Goal: Task Accomplishment & Management: Manage account settings

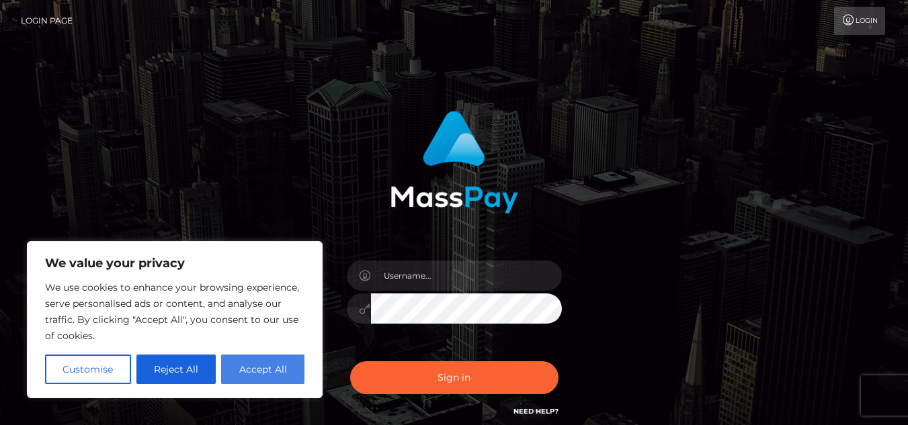
click at [261, 371] on button "Accept All" at bounding box center [262, 370] width 83 height 30
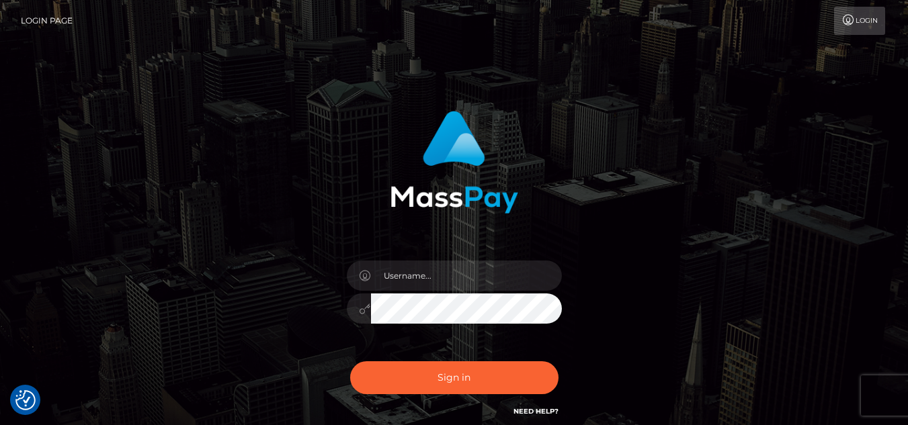
checkbox input "true"
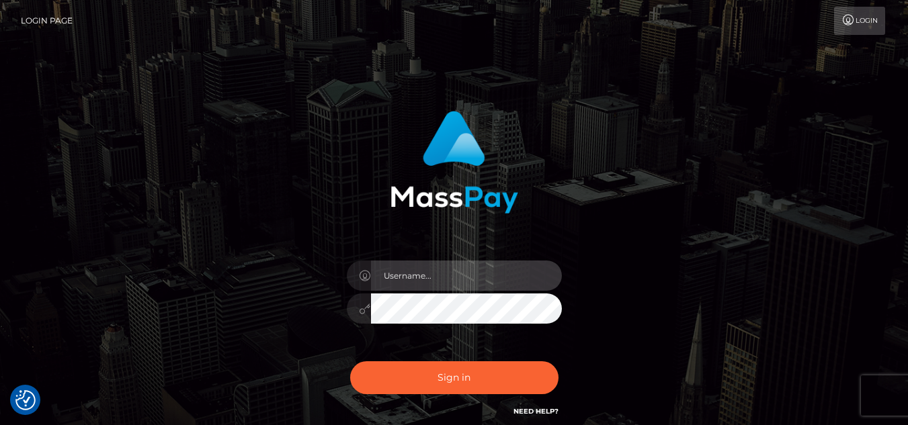
click at [469, 278] on input "text" at bounding box center [466, 276] width 191 height 30
type input "[EMAIL_ADDRESS][DOMAIN_NAME]"
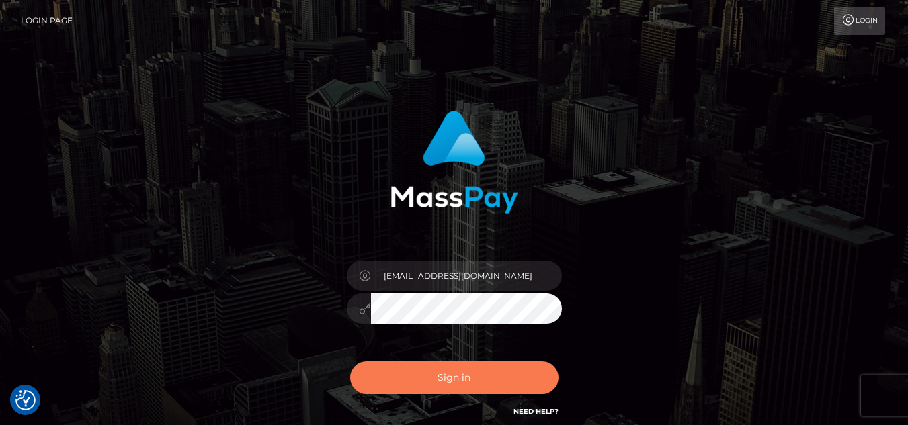
click at [466, 381] on button "Sign in" at bounding box center [454, 378] width 208 height 33
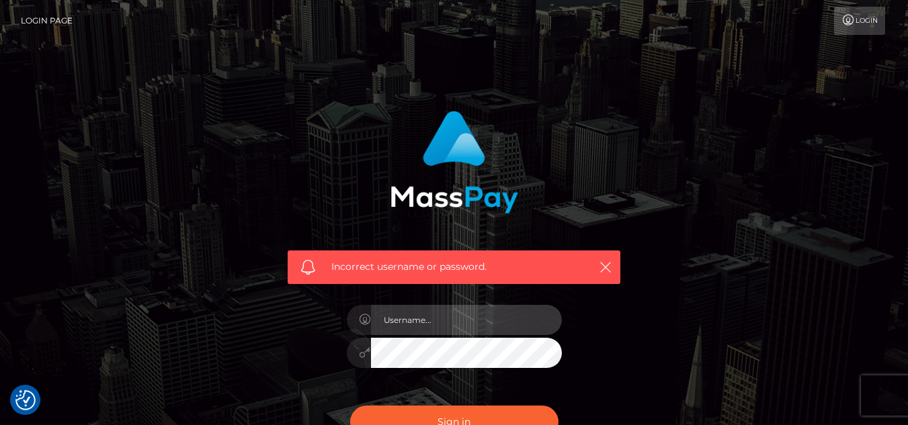
click at [470, 315] on input "text" at bounding box center [466, 320] width 191 height 30
type input "[EMAIL_ADDRESS][DOMAIN_NAME]"
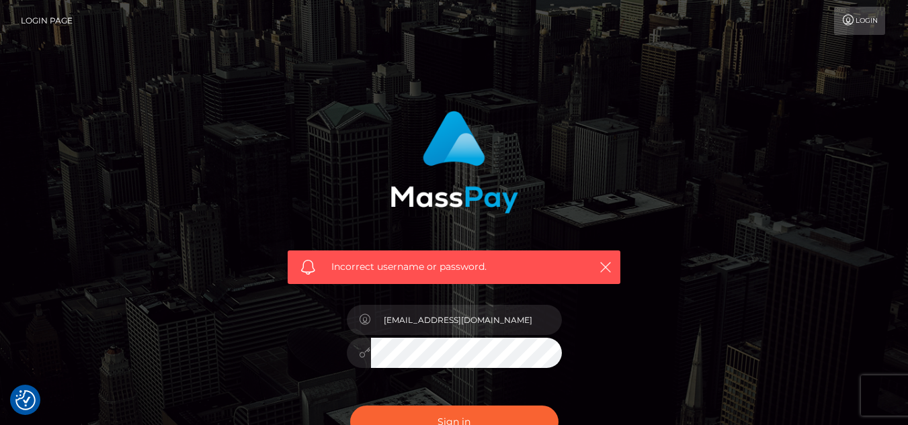
click at [347, 353] on div at bounding box center [454, 351] width 215 height 26
click at [350, 406] on button "Sign in" at bounding box center [454, 422] width 208 height 33
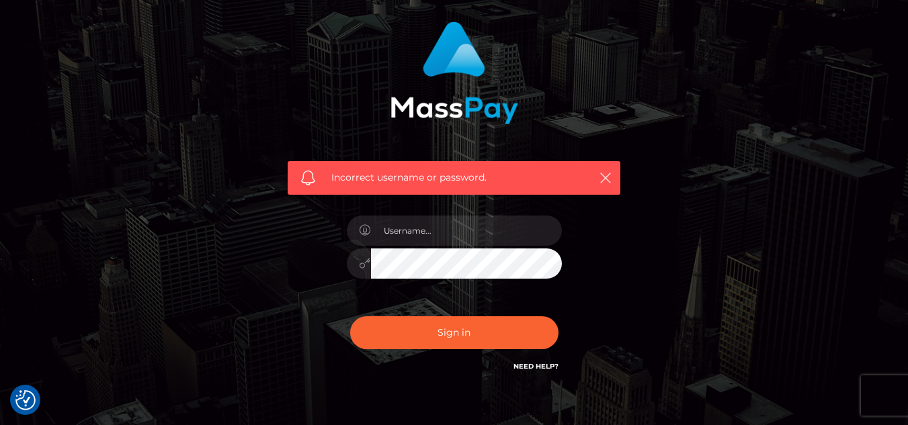
scroll to position [134, 0]
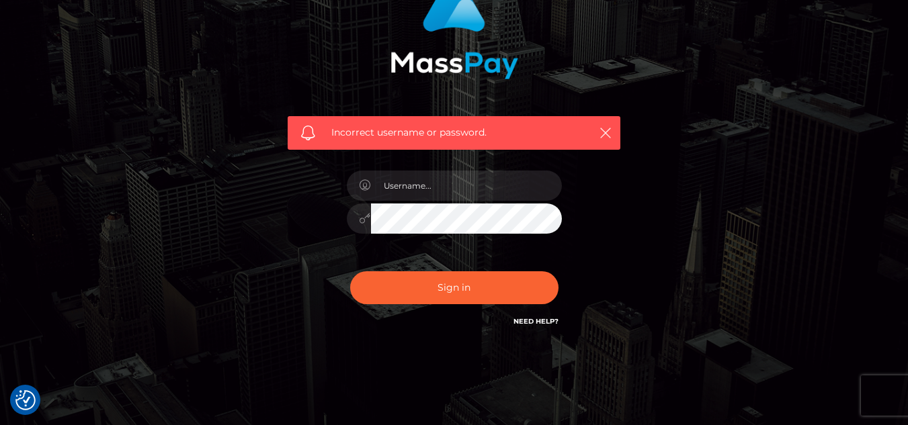
click at [544, 321] on link "Need Help?" at bounding box center [536, 321] width 45 height 9
click at [526, 321] on link "Need Help?" at bounding box center [536, 321] width 45 height 9
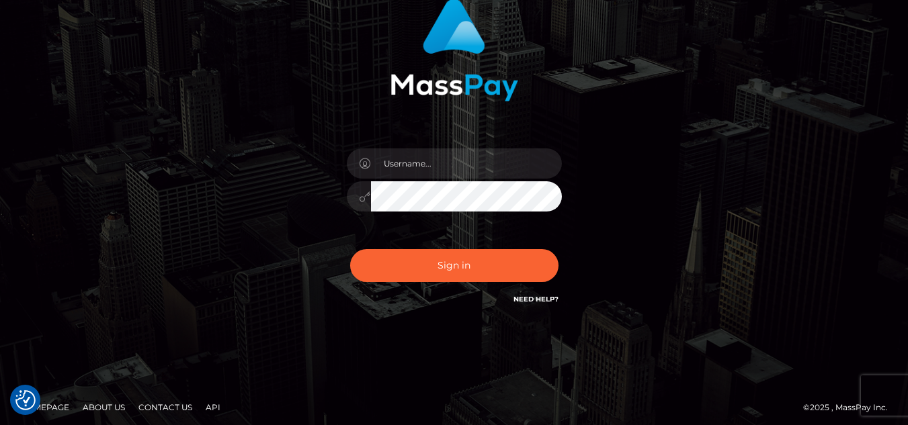
scroll to position [118, 0]
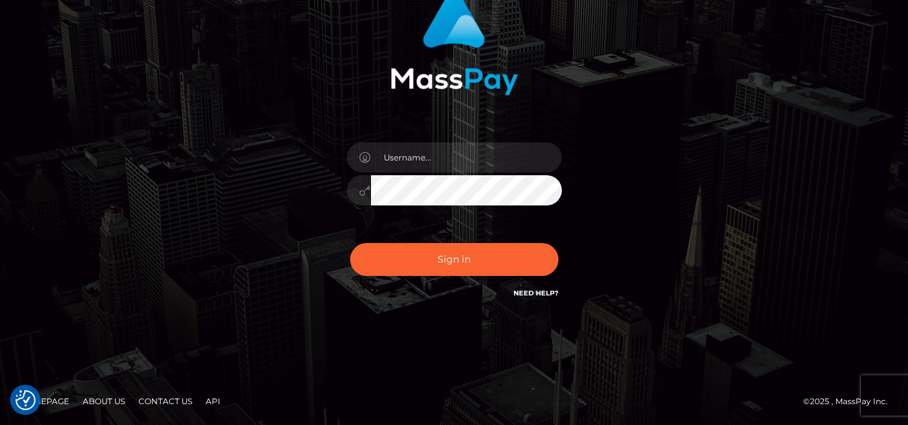
click at [159, 401] on link "Contact Us" at bounding box center [165, 401] width 65 height 21
click at [465, 165] on input "text" at bounding box center [466, 157] width 191 height 30
type input "[EMAIL_ADDRESS][DOMAIN_NAME]"
